Goal: Information Seeking & Learning: Learn about a topic

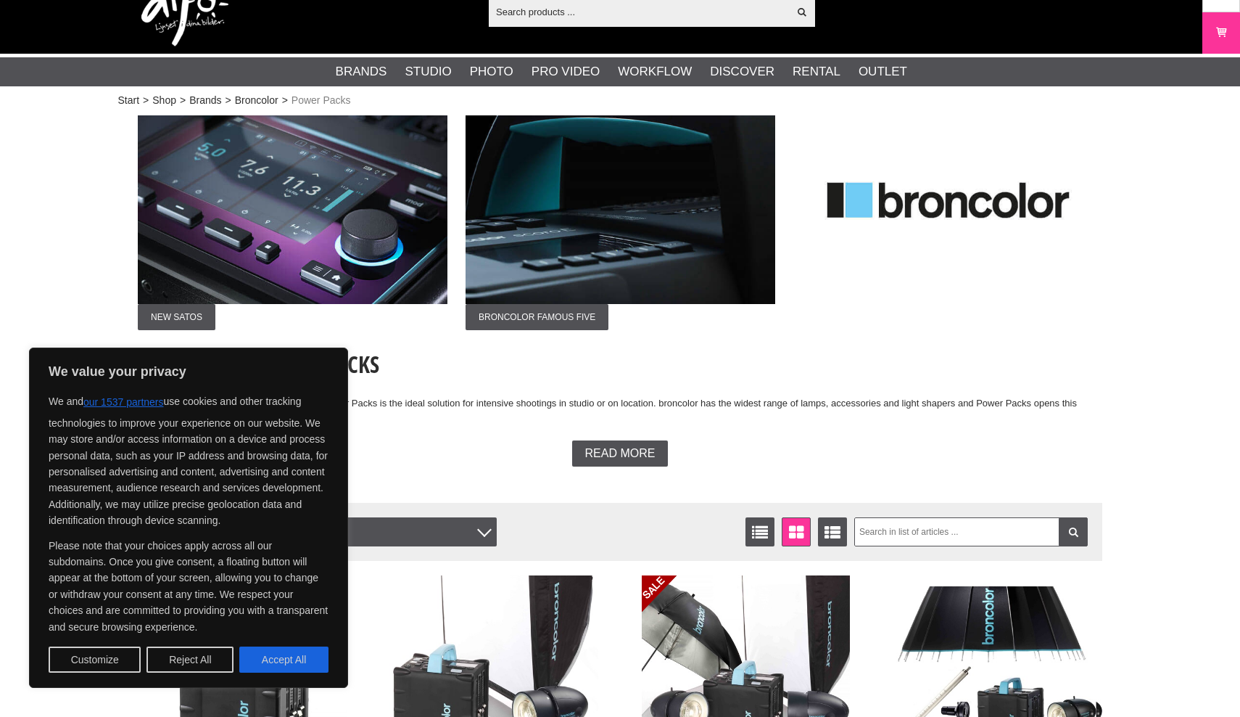
scroll to position [40, 0]
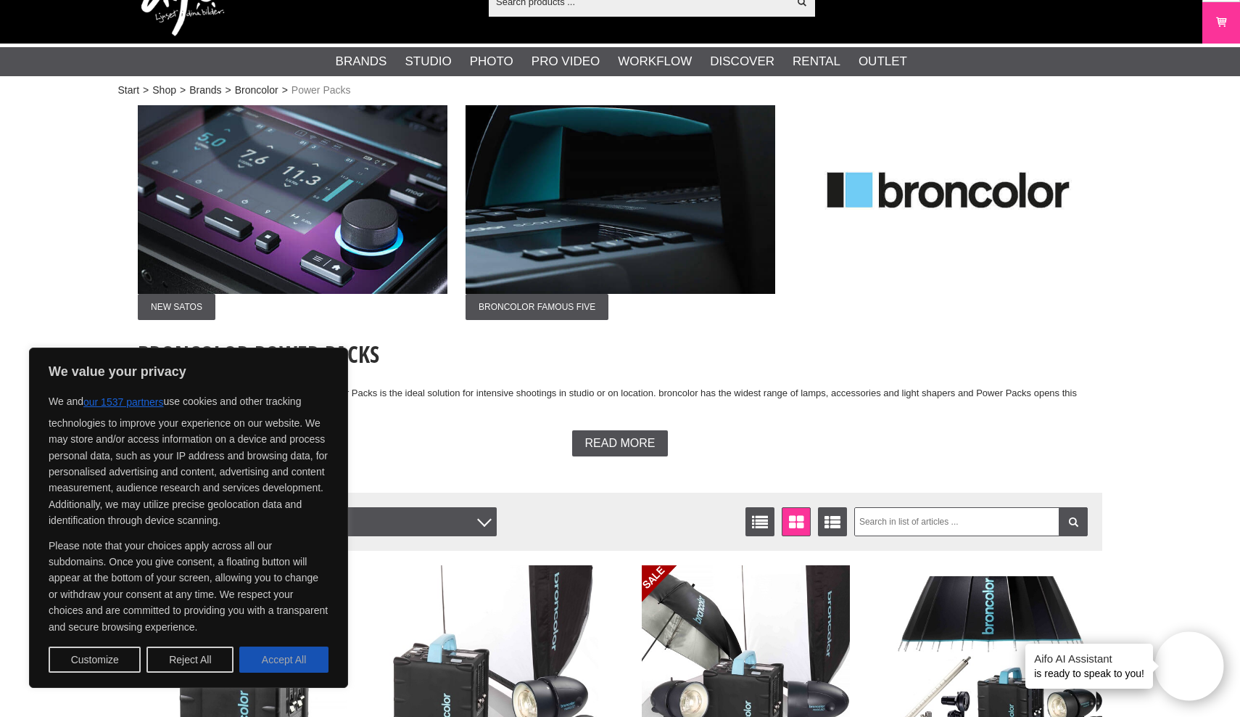
click at [274, 656] on button "Accept All" at bounding box center [283, 659] width 89 height 26
checkbox input "true"
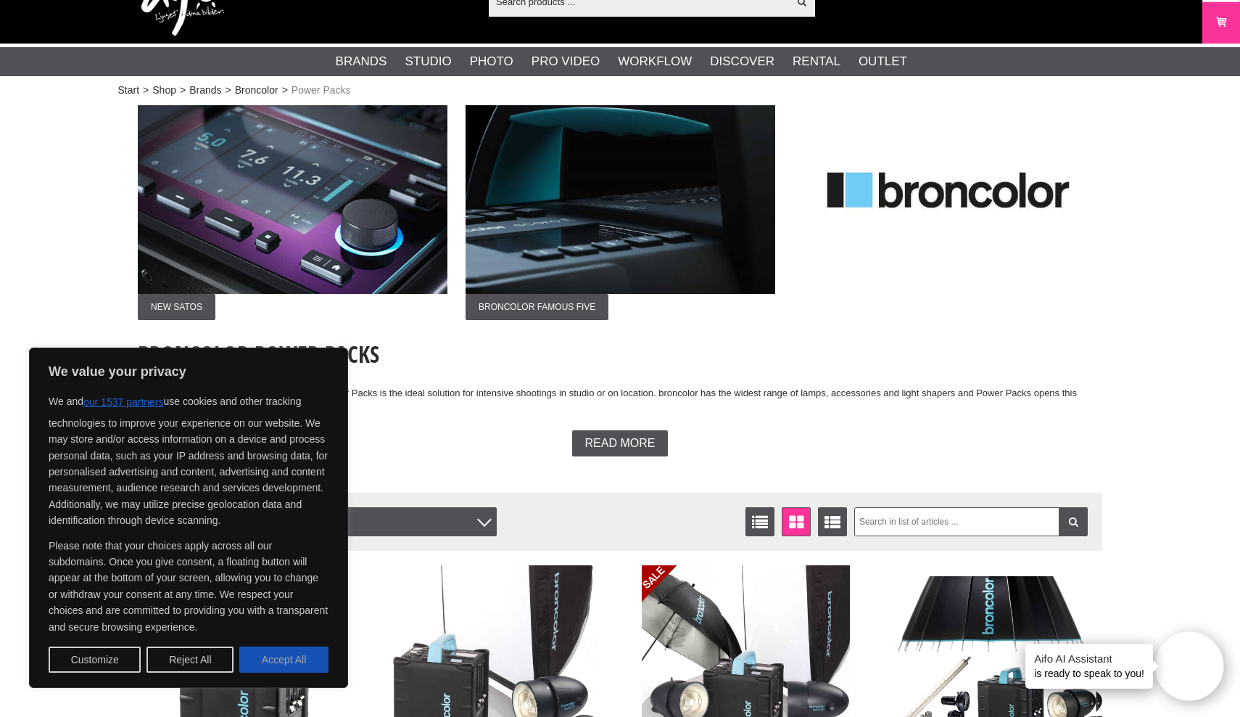
checkbox input "true"
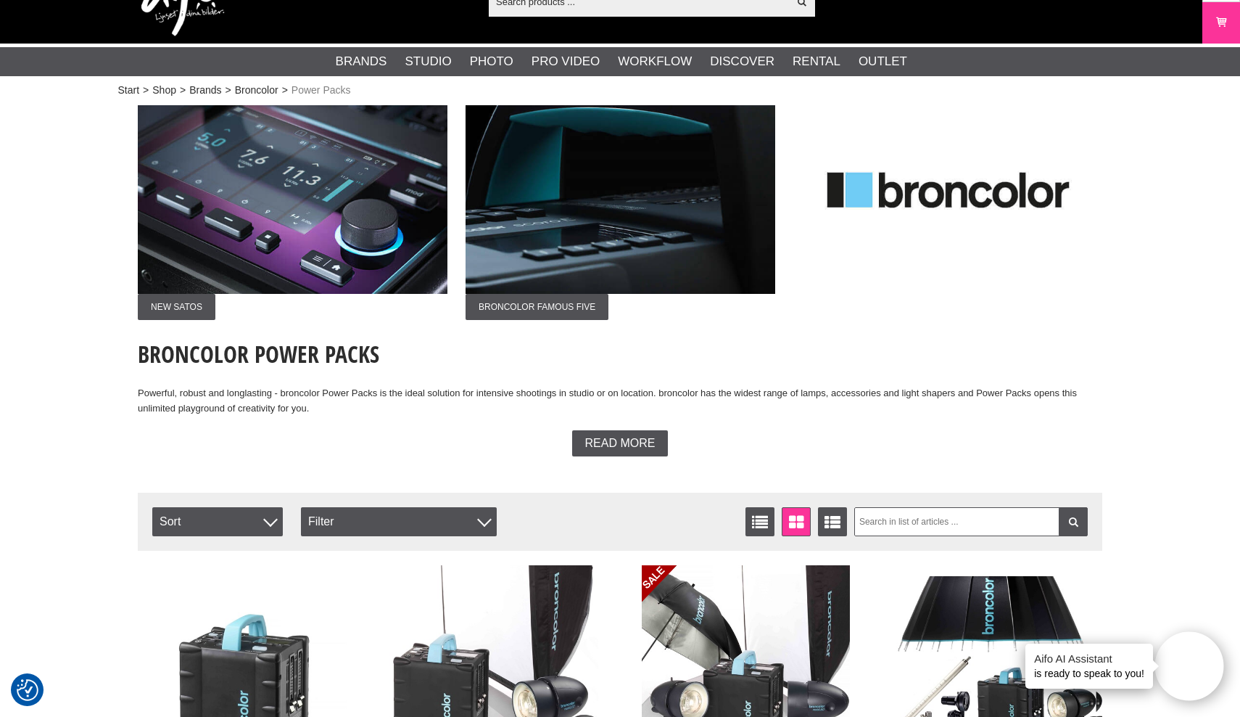
click at [328, 257] on img at bounding box center [293, 199] width 310 height 189
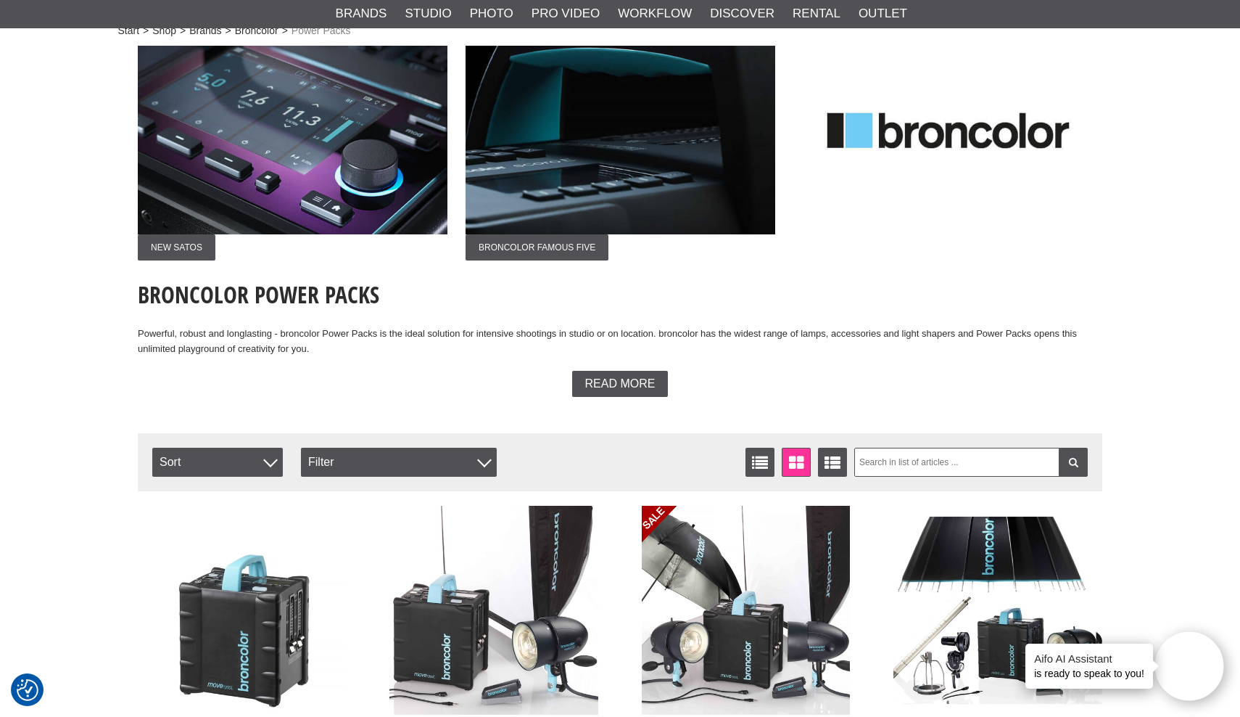
scroll to position [136, 0]
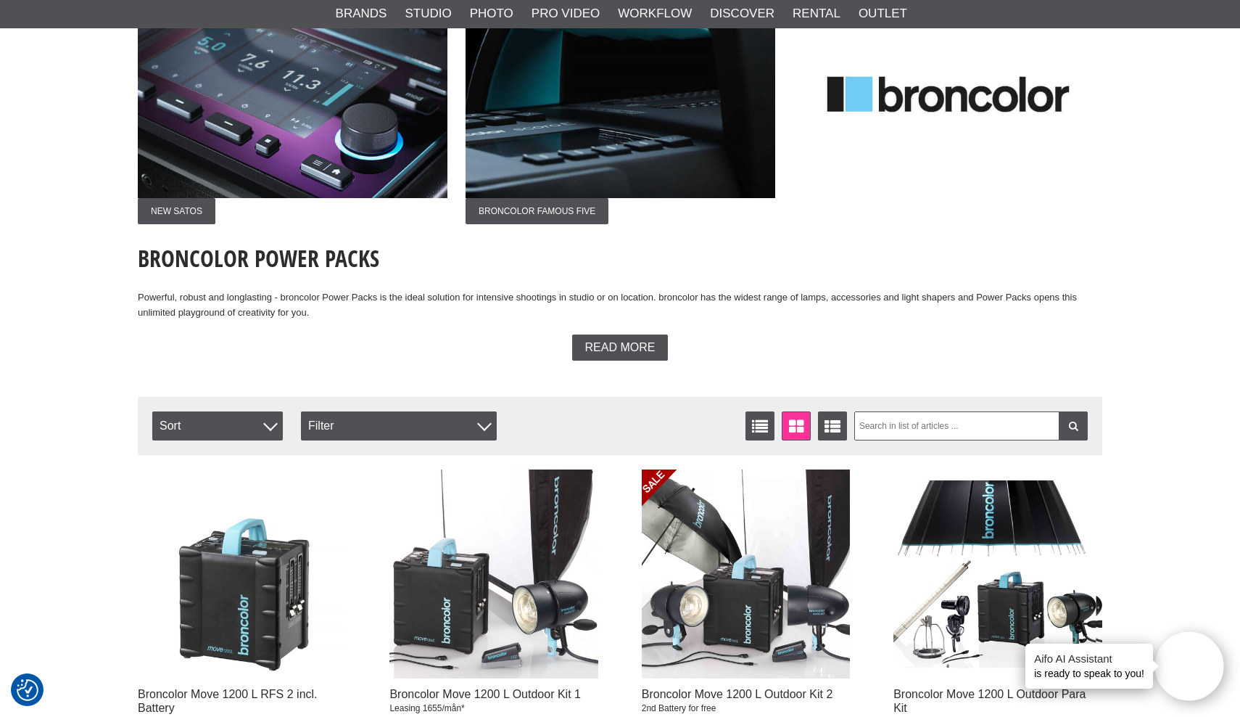
click at [611, 117] on img at bounding box center [621, 103] width 310 height 189
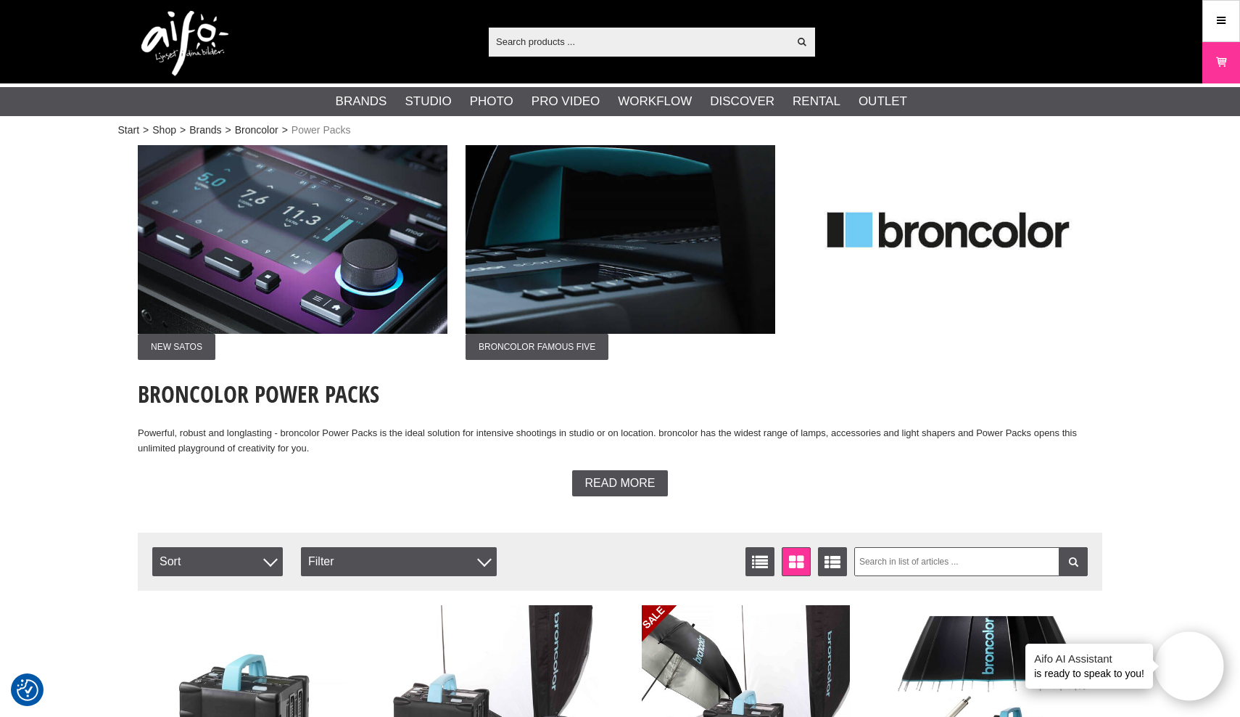
scroll to position [0, 0]
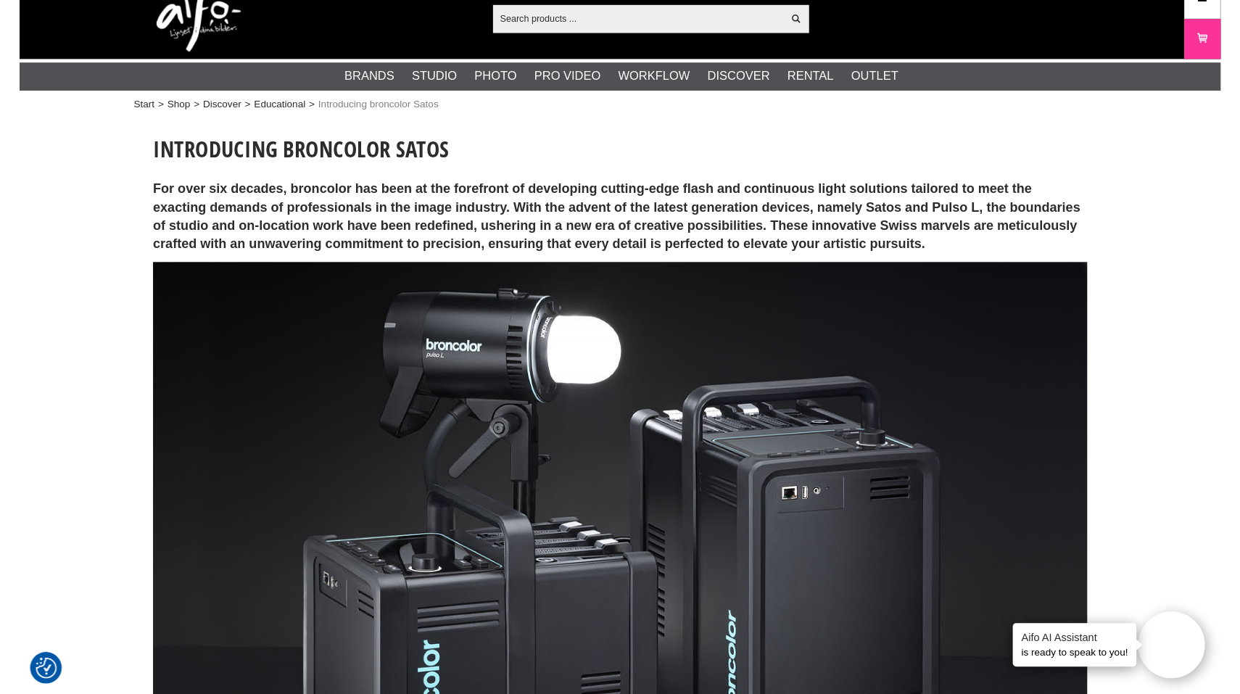
scroll to position [617, 0]
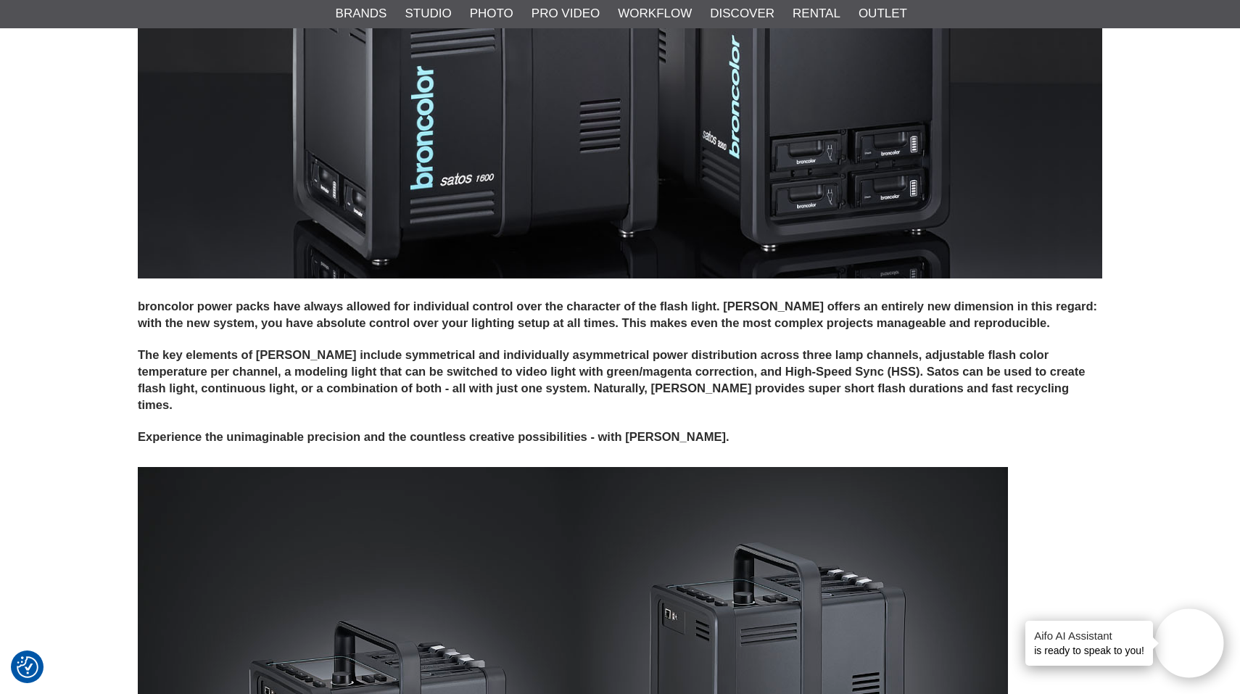
click at [842, 371] on h4 "The key elements of Satos include symmetrical and individually asymmetrical pow…" at bounding box center [620, 380] width 965 height 67
click at [818, 366] on h4 "The key elements of Satos include symmetrical and individually asymmetrical pow…" at bounding box center [620, 380] width 965 height 67
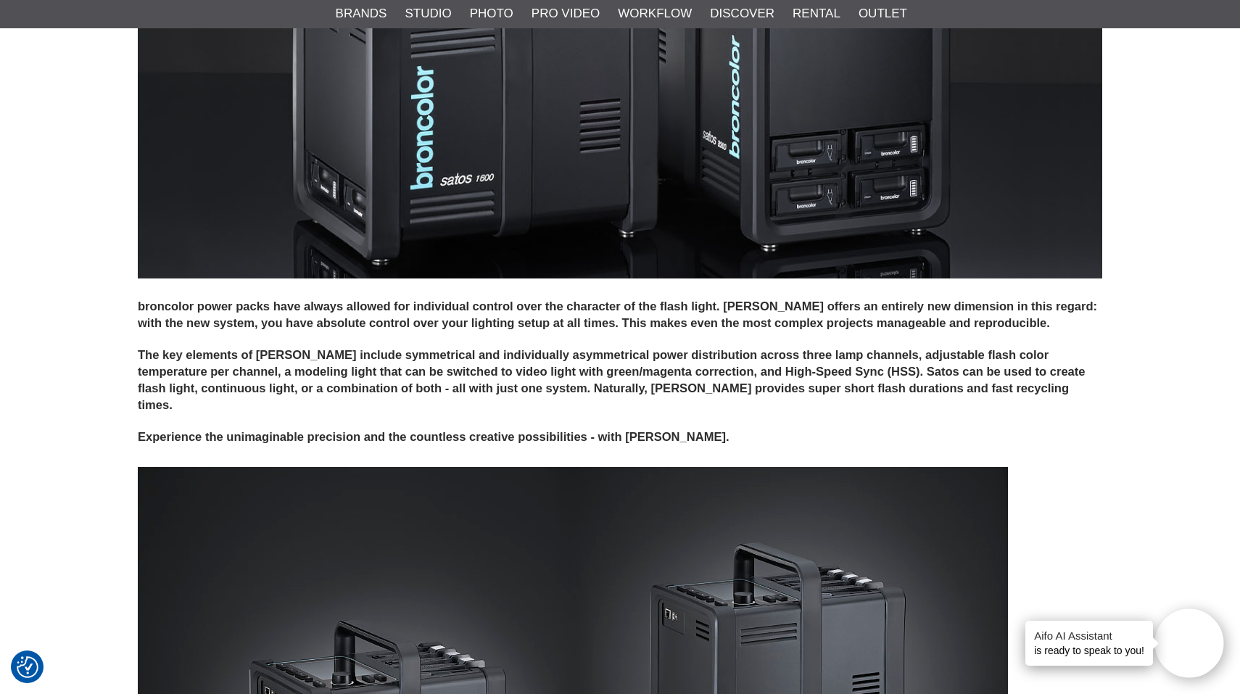
click at [838, 368] on h4 "The key elements of Satos include symmetrical and individually asymmetrical pow…" at bounding box center [620, 380] width 965 height 67
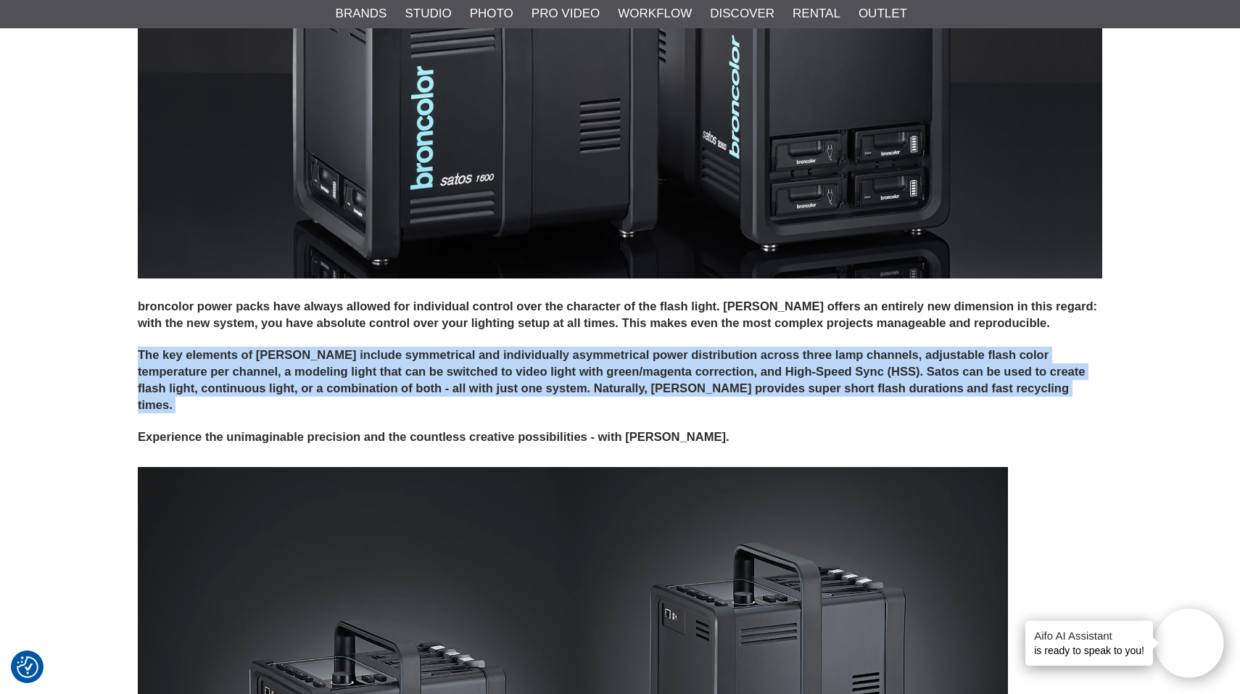
click at [838, 368] on h4 "The key elements of Satos include symmetrical and individually asymmetrical pow…" at bounding box center [620, 380] width 965 height 67
click at [777, 371] on h4 "The key elements of Satos include symmetrical and individually asymmetrical pow…" at bounding box center [620, 380] width 965 height 67
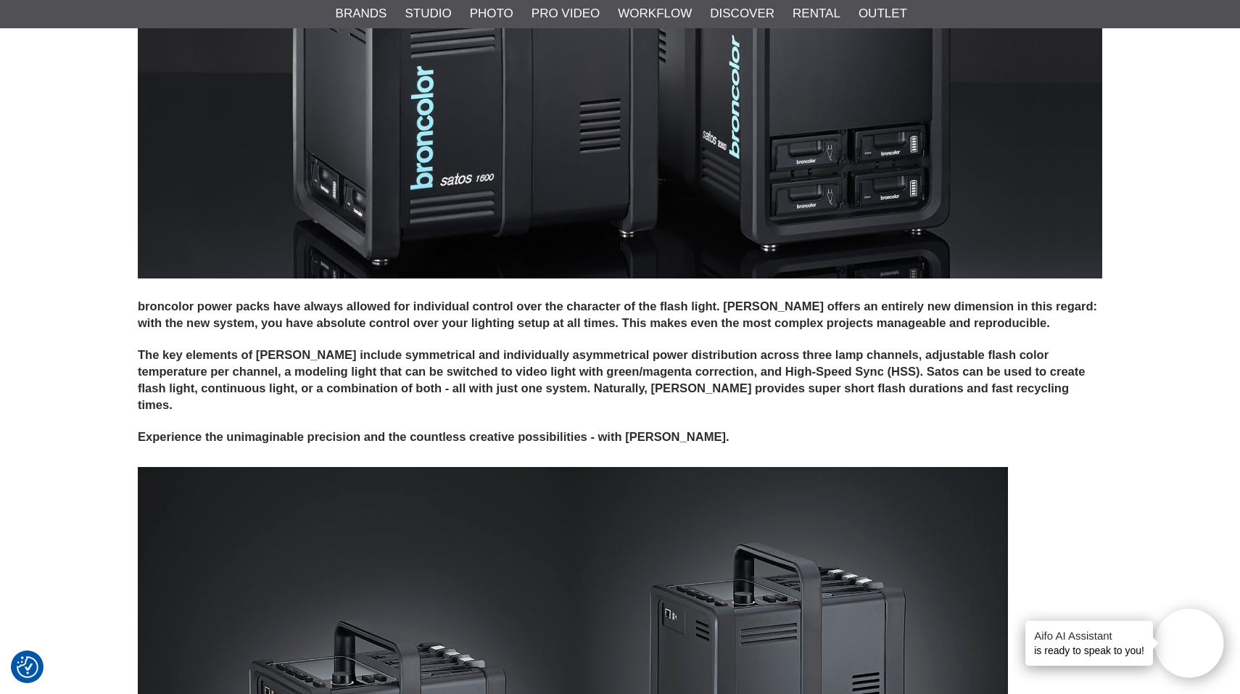
click at [777, 371] on h4 "The key elements of Satos include symmetrical and individually asymmetrical pow…" at bounding box center [620, 380] width 965 height 67
click at [773, 352] on h4 "The key elements of Satos include symmetrical and individually asymmetrical pow…" at bounding box center [620, 380] width 965 height 67
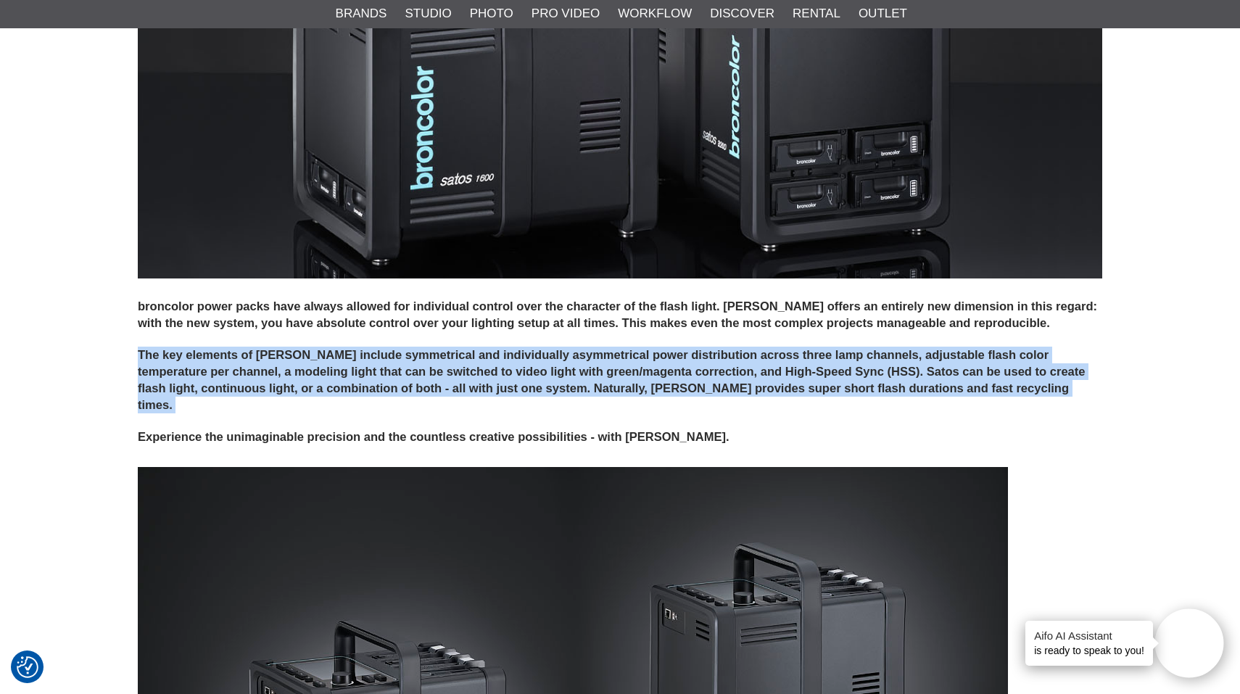
click at [735, 352] on h4 "The key elements of Satos include symmetrical and individually asymmetrical pow…" at bounding box center [620, 380] width 965 height 67
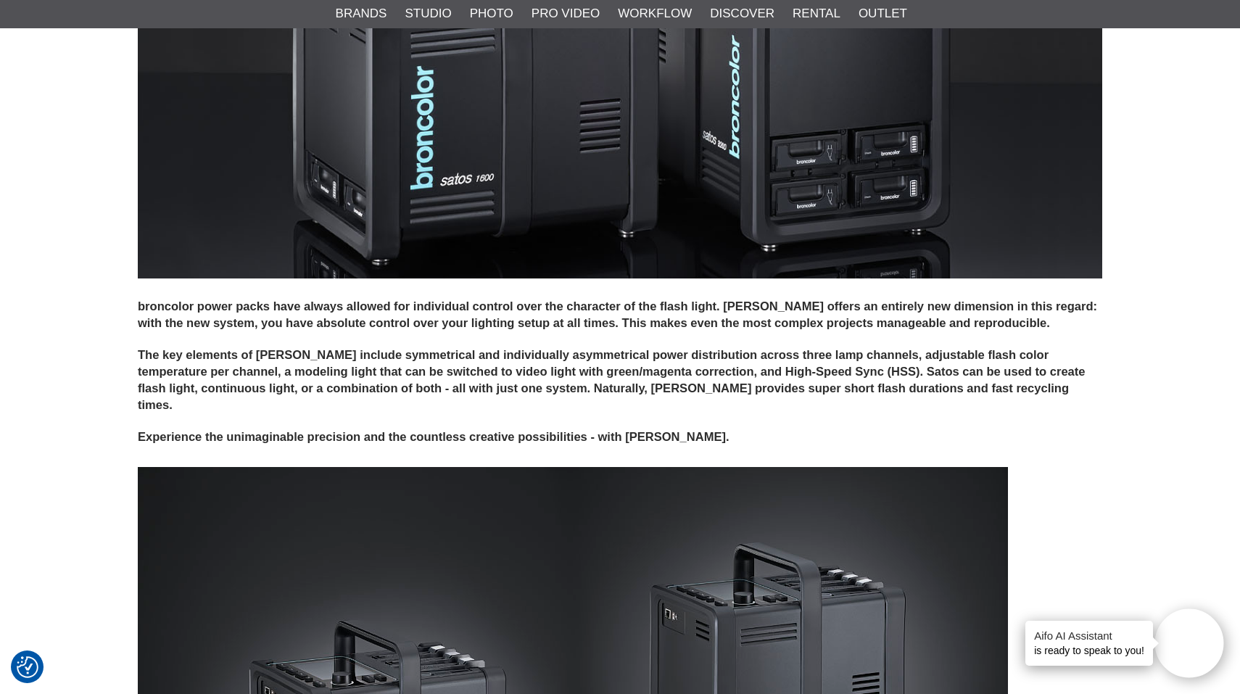
click at [735, 352] on h4 "The key elements of Satos include symmetrical and individually asymmetrical pow…" at bounding box center [620, 380] width 965 height 67
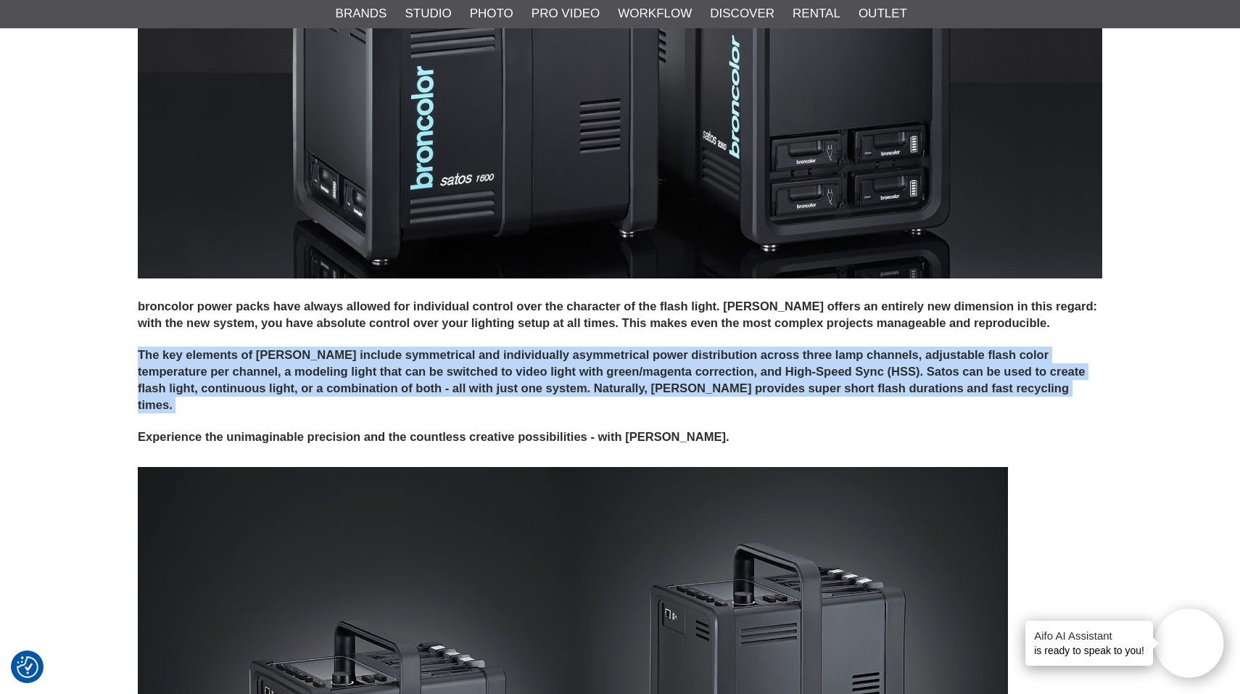
click at [632, 369] on h4 "The key elements of Satos include symmetrical and individually asymmetrical pow…" at bounding box center [620, 380] width 965 height 67
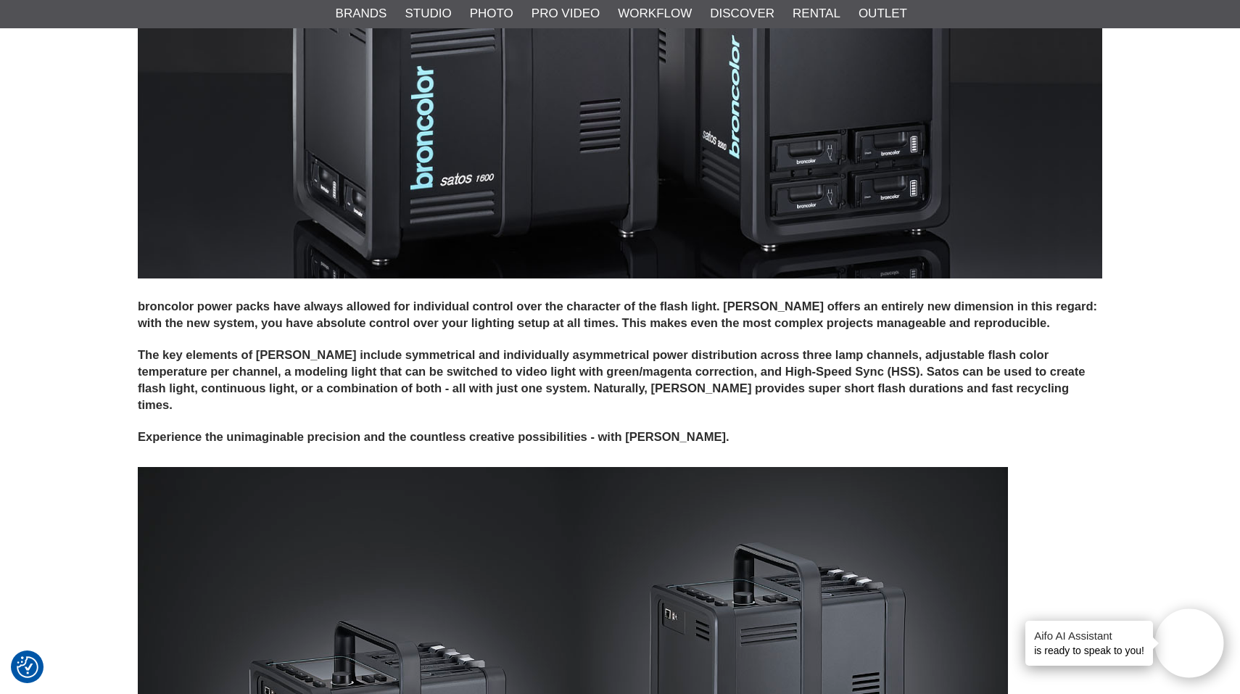
click at [632, 369] on h4 "The key elements of Satos include symmetrical and individually asymmetrical pow…" at bounding box center [620, 380] width 965 height 67
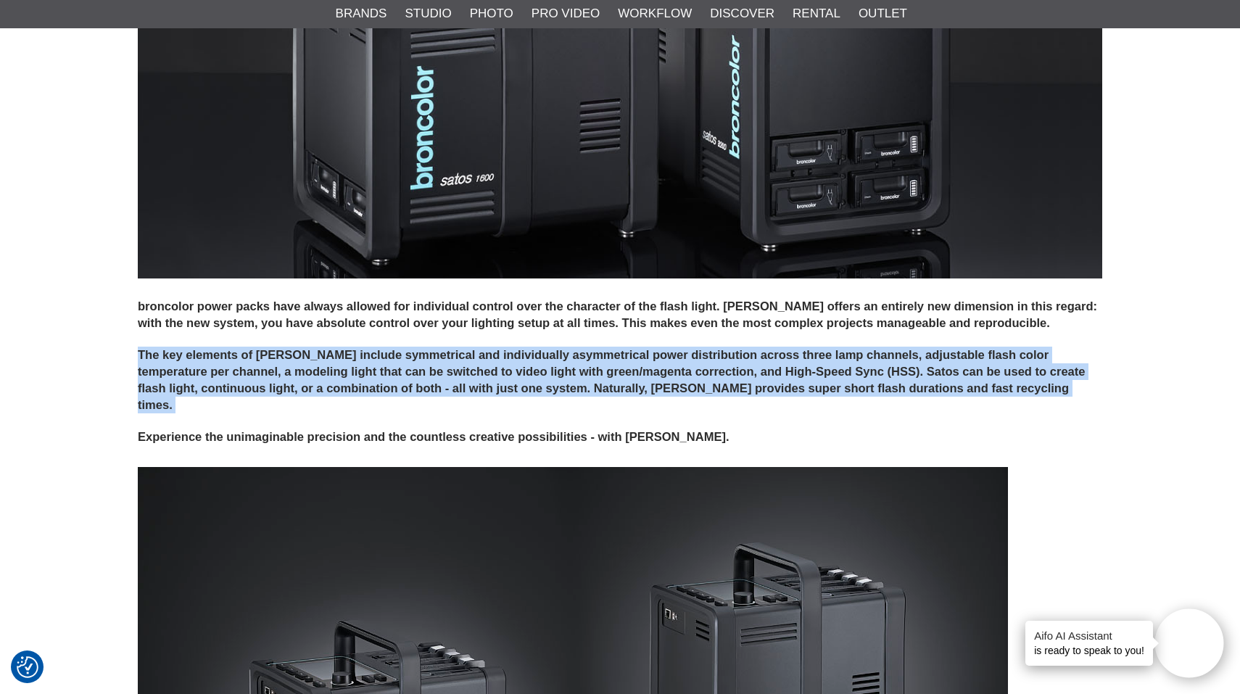
click at [566, 367] on h4 "The key elements of Satos include symmetrical and individually asymmetrical pow…" at bounding box center [620, 380] width 965 height 67
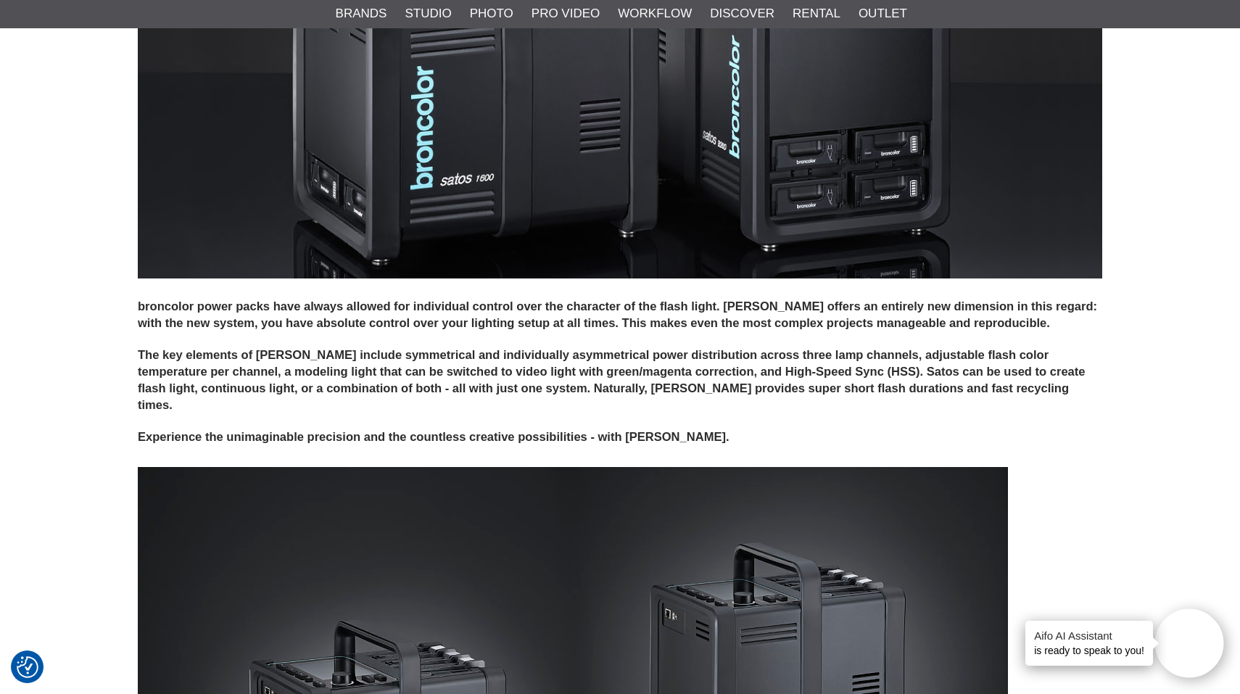
click at [566, 367] on h4 "The key elements of Satos include symmetrical and individually asymmetrical pow…" at bounding box center [620, 380] width 965 height 67
click at [616, 368] on h4 "The key elements of Satos include symmetrical and individually asymmetrical pow…" at bounding box center [620, 380] width 965 height 67
click at [661, 370] on h4 "The key elements of Satos include symmetrical and individually asymmetrical pow…" at bounding box center [620, 380] width 965 height 67
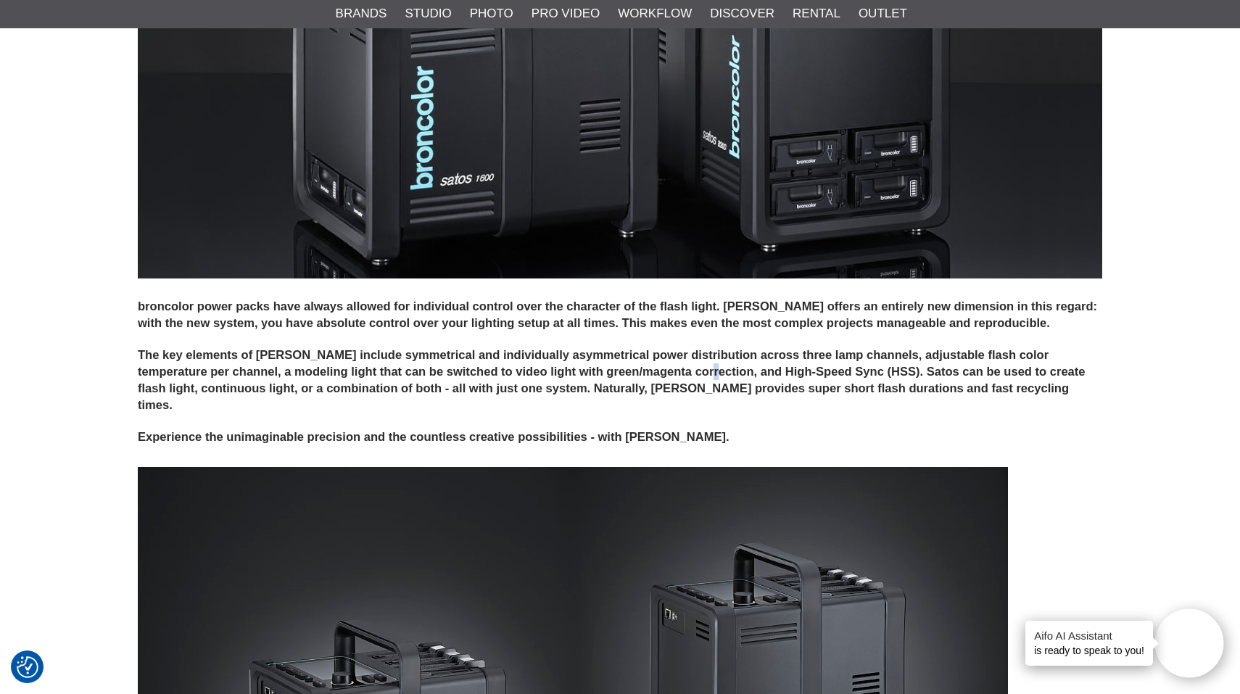
click at [709, 366] on h4 "The key elements of Satos include symmetrical and individually asymmetrical pow…" at bounding box center [620, 380] width 965 height 67
click at [748, 366] on h4 "The key elements of Satos include symmetrical and individually asymmetrical pow…" at bounding box center [620, 380] width 965 height 67
click at [745, 366] on h4 "The key elements of Satos include symmetrical and individually asymmetrical pow…" at bounding box center [620, 380] width 965 height 67
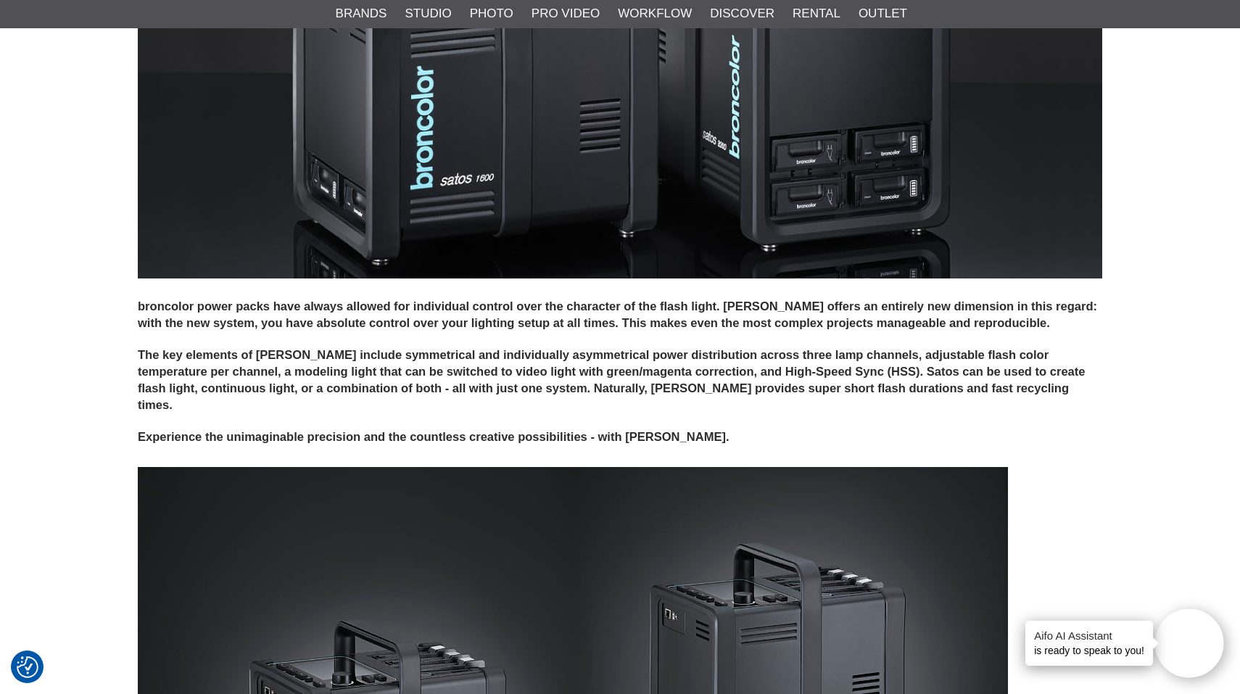
click at [722, 366] on h4 "The key elements of Satos include symmetrical and individually asymmetrical pow…" at bounding box center [620, 380] width 965 height 67
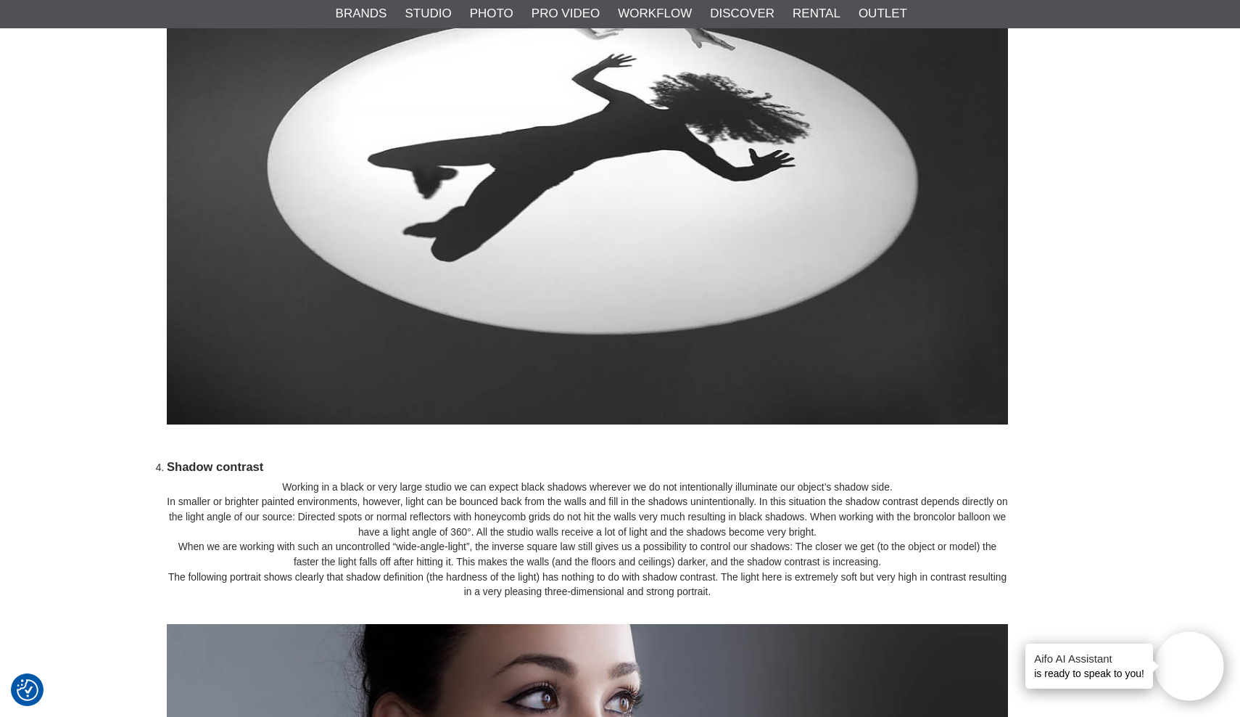
scroll to position [3718, 0]
